Goal: Navigation & Orientation: Find specific page/section

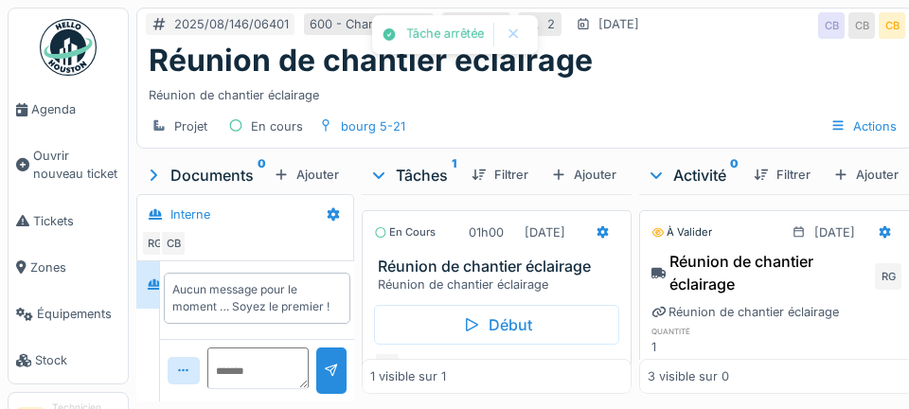
click at [59, 117] on span "Agenda" at bounding box center [75, 109] width 89 height 18
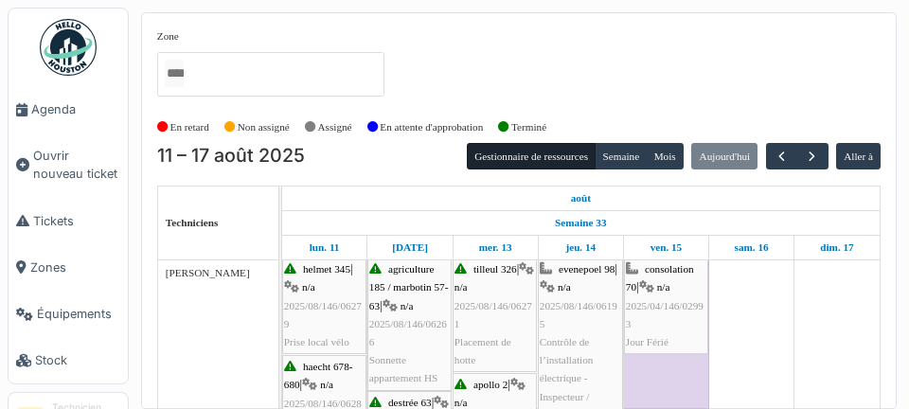
scroll to position [3, 0]
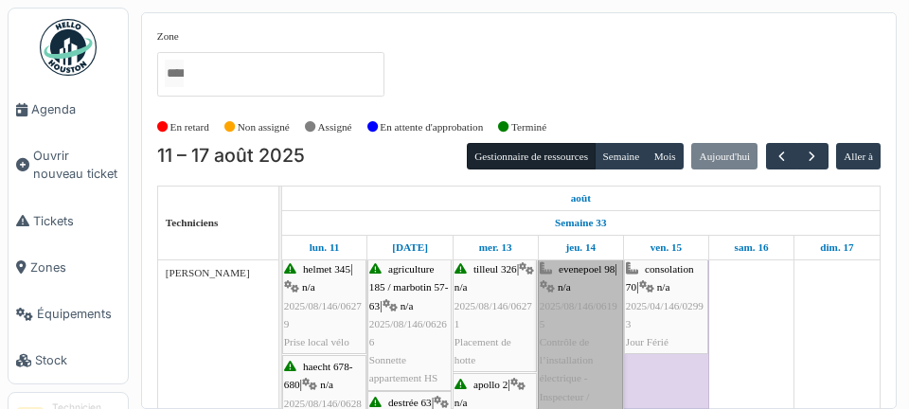
click at [581, 369] on link "evenepoel 98 | n/a 2025/08/146/06195 Contrôle de l’installation électrique - In…" at bounding box center [580, 379] width 85 height 242
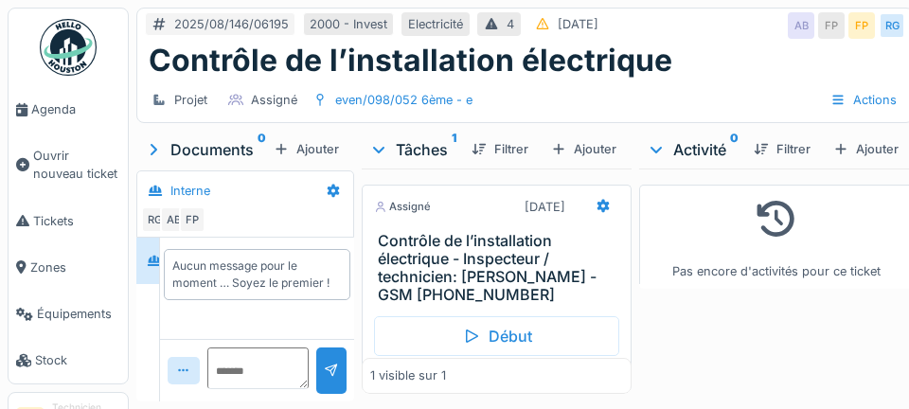
scroll to position [4, 0]
click at [233, 339] on div "Aucun message pour le moment … Soyez le premier !" at bounding box center [257, 288] width 194 height 101
click at [243, 339] on div "Aucun message pour le moment … Soyez le premier !" at bounding box center [257, 288] width 194 height 101
click at [296, 339] on div "Aucun message pour le moment … Soyez le premier !" at bounding box center [257, 288] width 194 height 101
click at [204, 339] on div "Aucun message pour le moment … Soyez le premier !" at bounding box center [257, 288] width 194 height 101
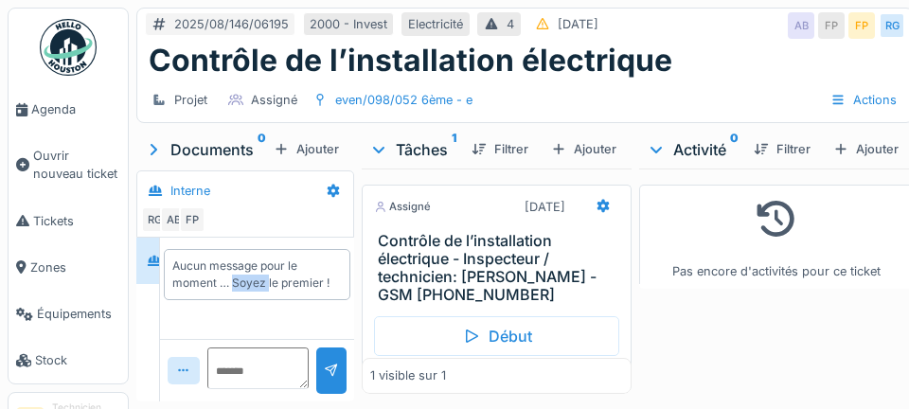
click at [234, 339] on div "Aucun message pour le moment … Soyez le premier !" at bounding box center [257, 288] width 194 height 101
click at [65, 119] on link "Agenda" at bounding box center [68, 109] width 119 height 46
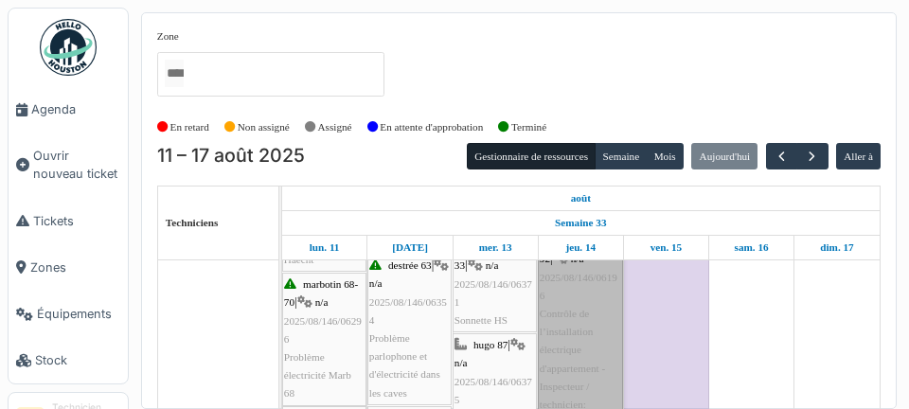
click at [577, 352] on link "evenepoel 90-92 | n/a 2025/08/146/06196 Contrôle de l’installation électrique d…" at bounding box center [580, 359] width 85 height 260
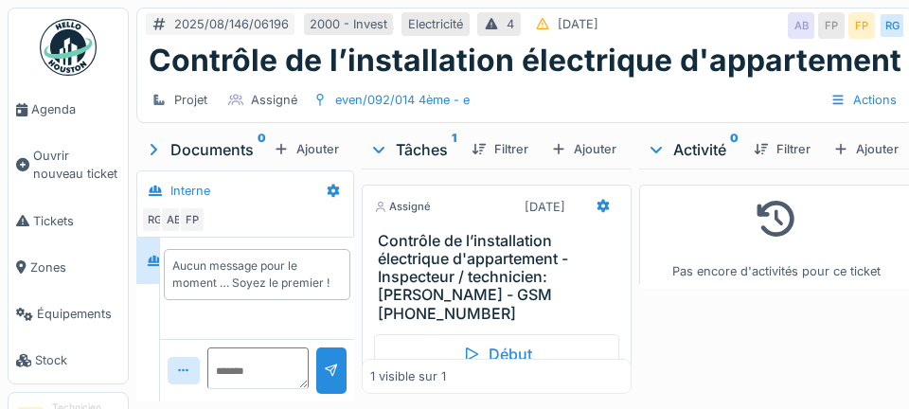
click at [68, 119] on link "Agenda" at bounding box center [68, 109] width 119 height 46
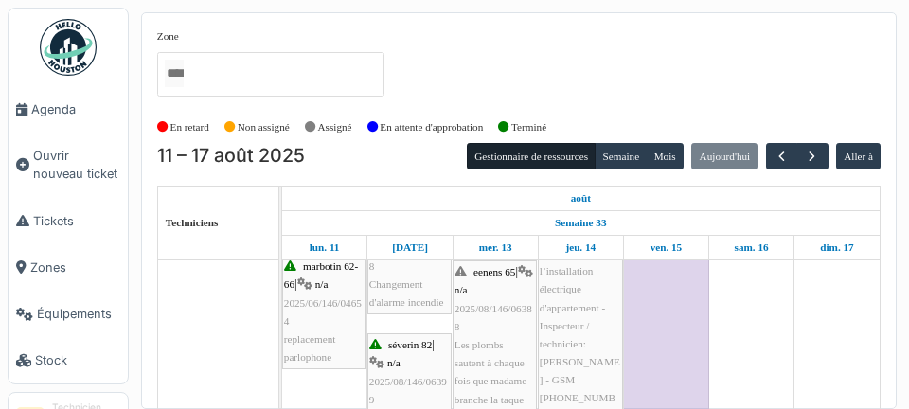
scroll to position [564, 0]
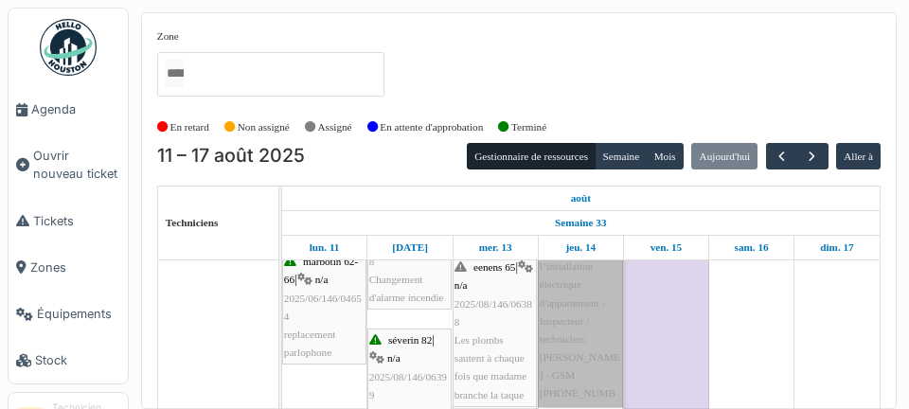
click at [586, 342] on link "apollo 2 | n/a 2025/08/146/06197 Contrôle de l’installation électrique d'appart…" at bounding box center [580, 294] width 85 height 260
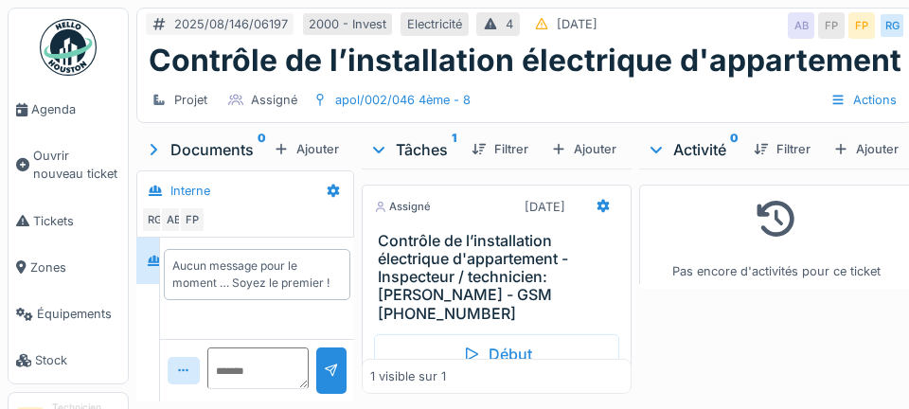
click at [91, 116] on span "Agenda" at bounding box center [75, 109] width 89 height 18
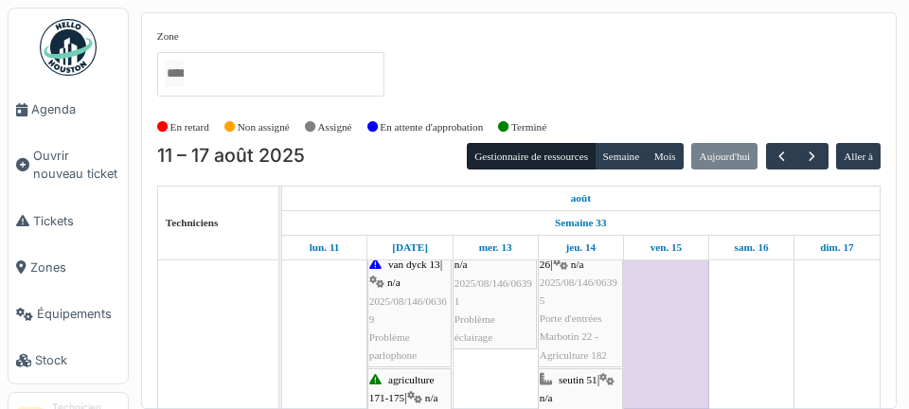
scroll to position [769, 0]
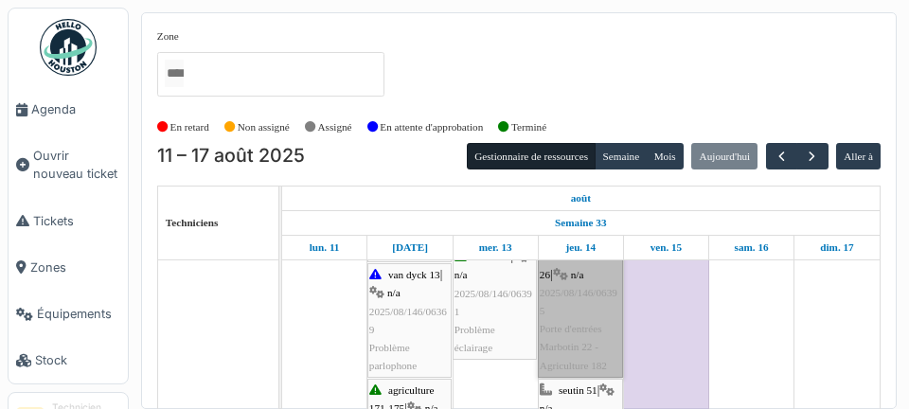
click at [578, 343] on link "agriculture 182 / marbotin 18-26 | n/a 2025/08/146/06395 Porte d'entrées Marbot…" at bounding box center [580, 302] width 85 height 152
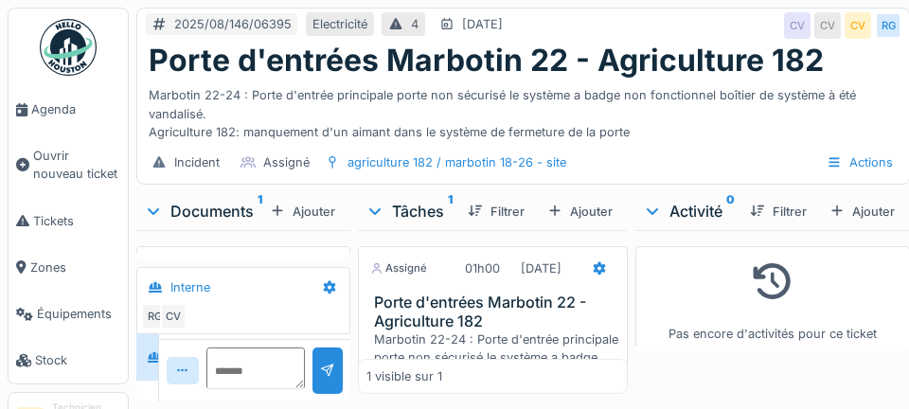
scroll to position [24, 0]
click at [86, 119] on link "Agenda" at bounding box center [68, 109] width 119 height 46
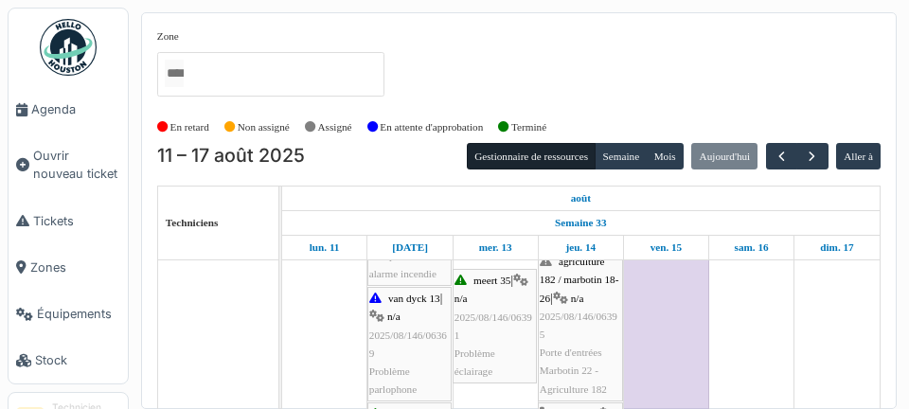
scroll to position [722, 0]
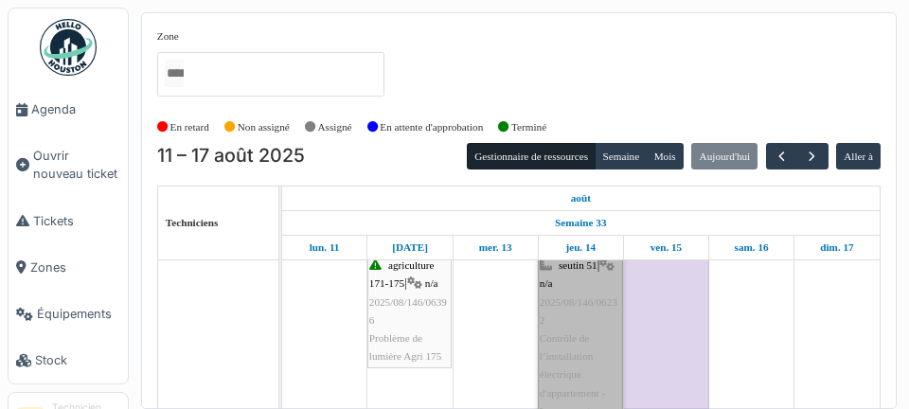
click at [584, 359] on link "seutin 51 | n/a 2025/08/146/06232 Contrôle de l’installation électrique d'appar…" at bounding box center [580, 384] width 85 height 260
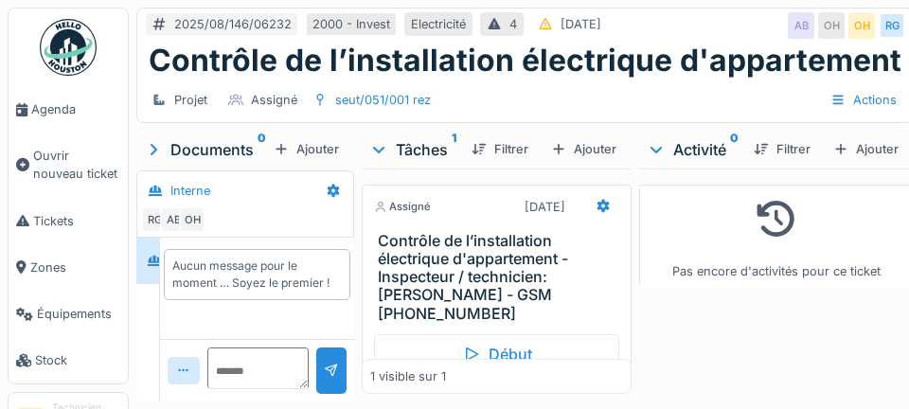
click at [901, 96] on div "Actions" at bounding box center [863, 99] width 83 height 27
click at [56, 99] on link "Agenda" at bounding box center [68, 109] width 119 height 46
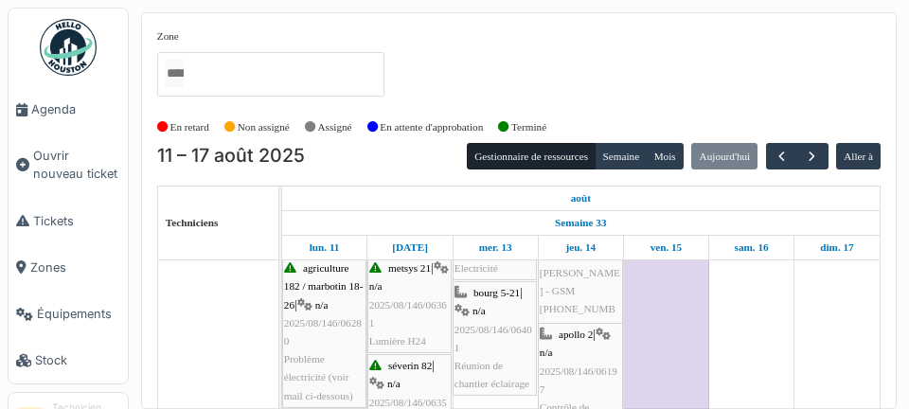
scroll to position [405, 0]
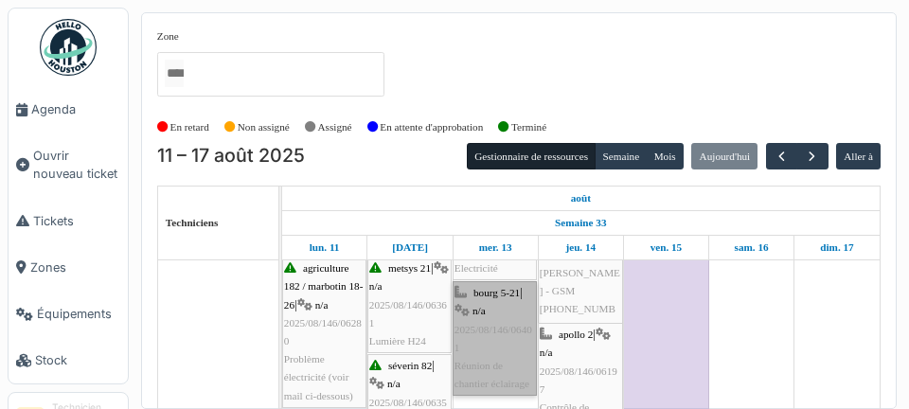
click at [481, 367] on link "bourg 5-21 | n/a 2025/08/146/06401 Réunion de chantier éclairage" at bounding box center [495, 338] width 84 height 115
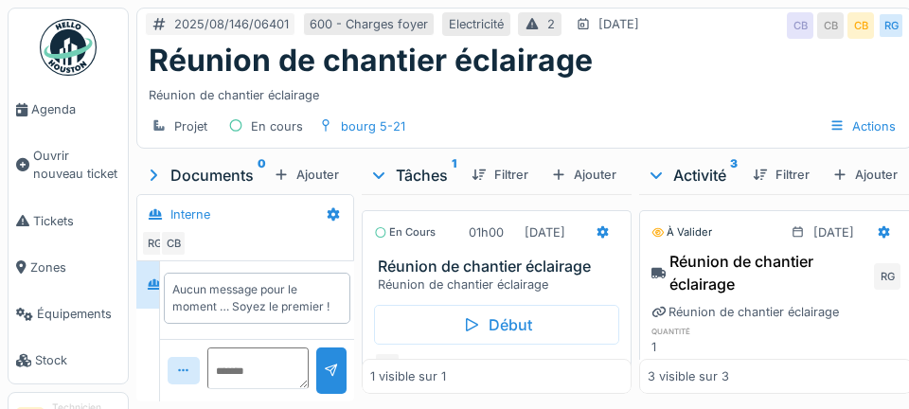
click at [60, 114] on span "Agenda" at bounding box center [75, 109] width 89 height 18
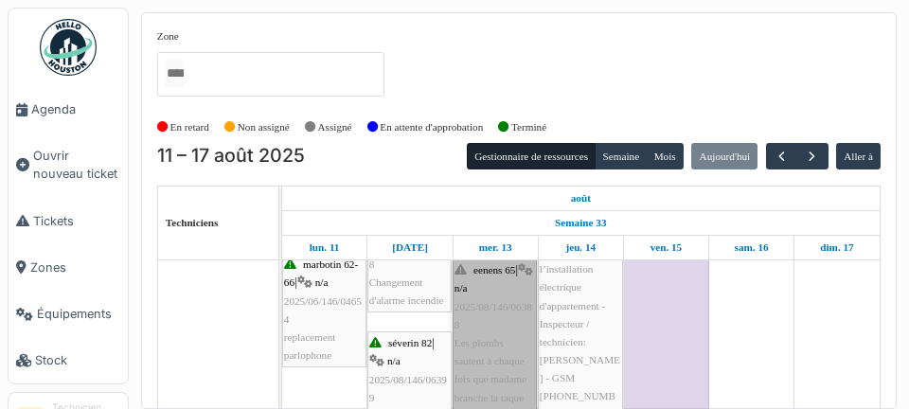
click at [487, 359] on link "eenens 65 | n/a 2025/08/146/06388 Les plombs sautent à chaque fois que madame b…" at bounding box center [495, 335] width 84 height 152
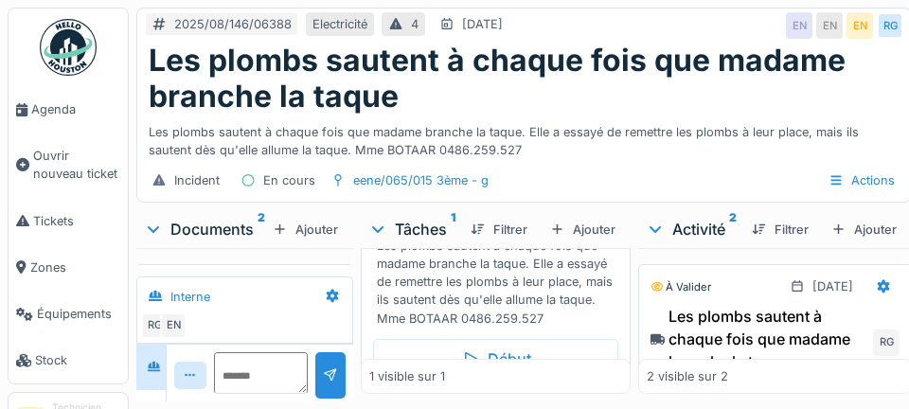
scroll to position [141, 0]
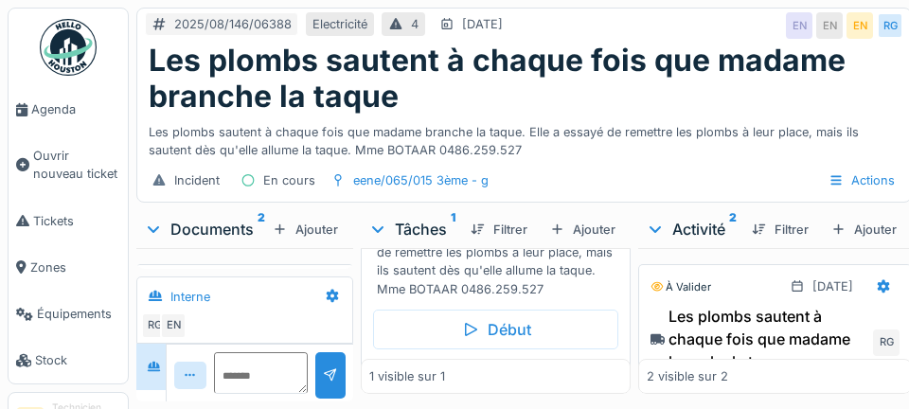
click at [54, 114] on span "Agenda" at bounding box center [75, 109] width 89 height 18
